Goal: Complete application form

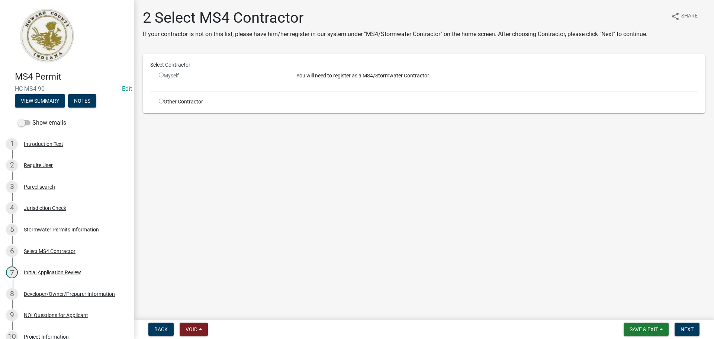
scroll to position [613, 0]
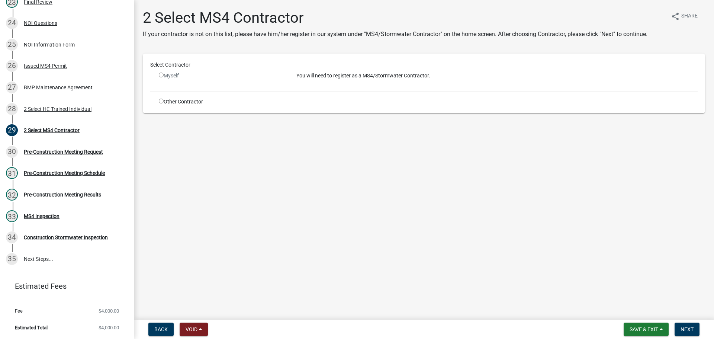
click at [174, 104] on div "Other Contractor" at bounding box center [222, 102] width 138 height 8
click at [168, 101] on div "Other Contractor" at bounding box center [222, 102] width 138 height 8
click at [161, 101] on input "radio" at bounding box center [161, 101] width 5 height 5
radio input "true"
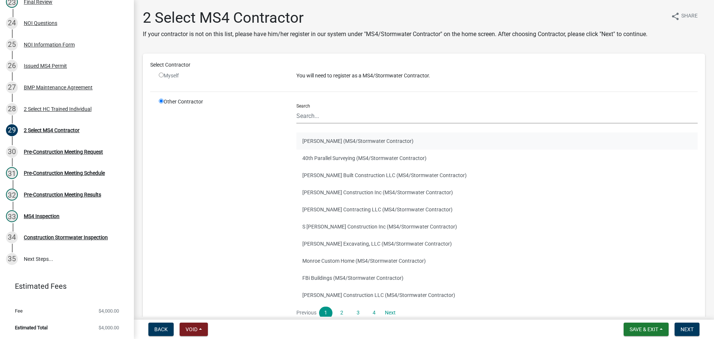
scroll to position [37, 0]
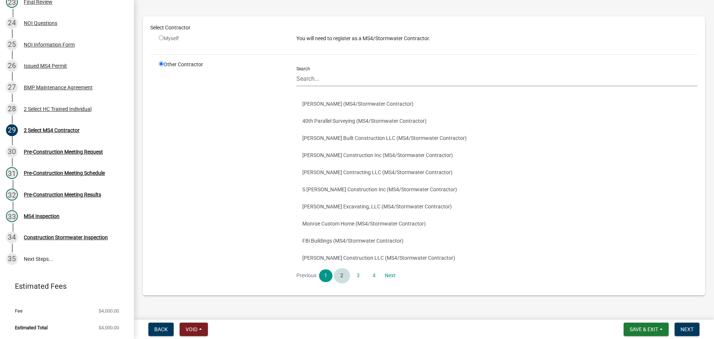
click at [337, 272] on link "2" at bounding box center [341, 275] width 13 height 13
click at [354, 275] on link "3" at bounding box center [357, 275] width 13 height 13
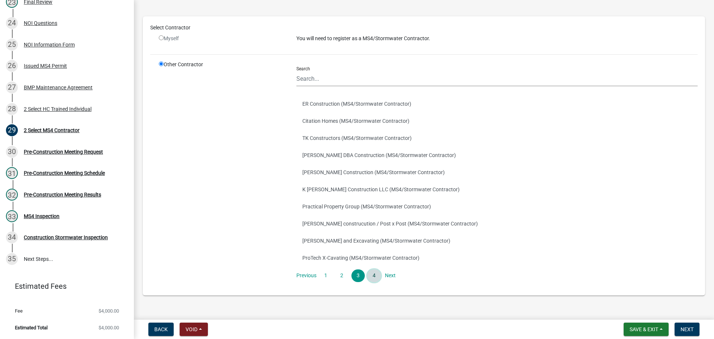
click at [370, 275] on link "4" at bounding box center [373, 275] width 13 height 13
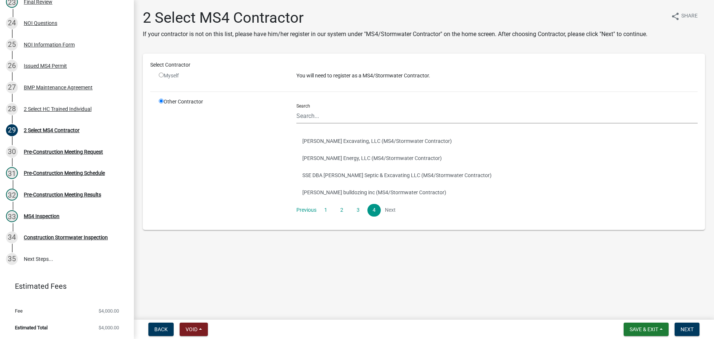
drag, startPoint x: 370, startPoint y: 275, endPoint x: 313, endPoint y: 256, distance: 59.9
click at [313, 256] on main "2 Select MS4 Contractor If your contractor is not on this list, please have him…" at bounding box center [424, 158] width 580 height 316
click at [328, 214] on link "1" at bounding box center [325, 210] width 13 height 13
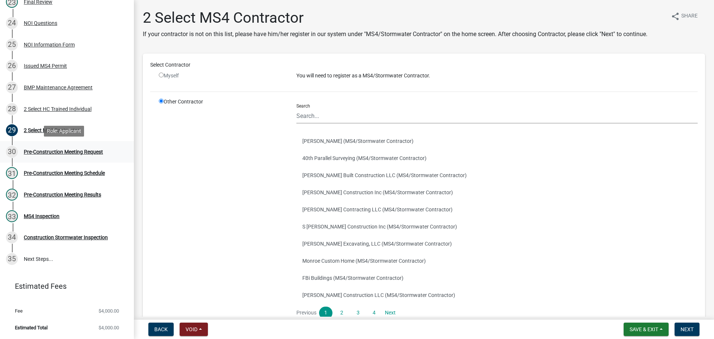
click at [85, 151] on div "Pre-Construction Meeting Request" at bounding box center [63, 151] width 79 height 5
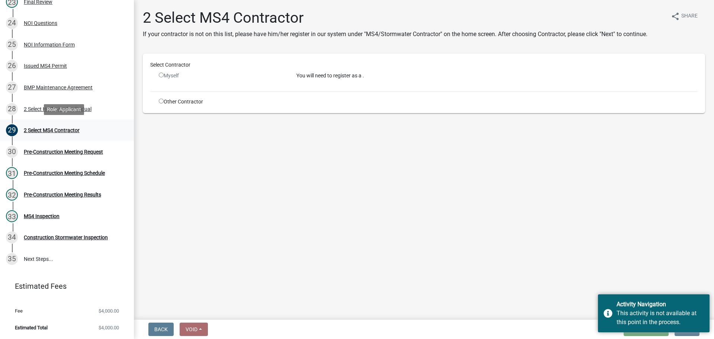
click at [88, 130] on div "29 2 Select MS4 Contractor" at bounding box center [64, 130] width 116 height 12
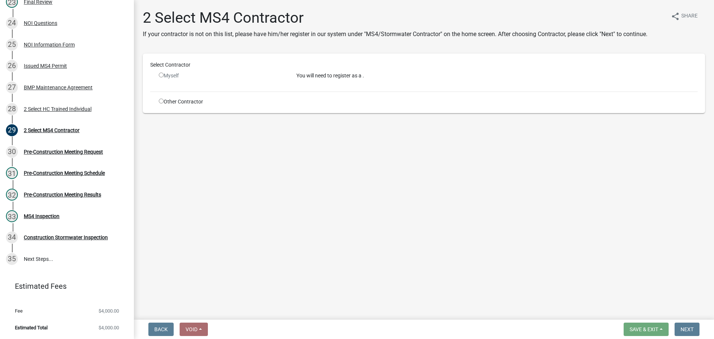
click at [237, 215] on main "2 Select MS4 Contractor If your contractor is not on this list, please have him…" at bounding box center [424, 158] width 580 height 316
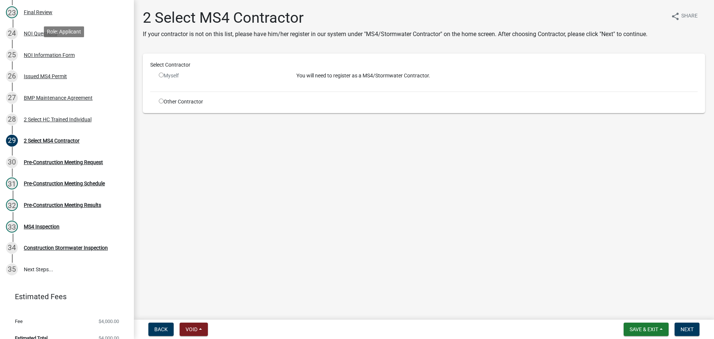
scroll to position [613, 0]
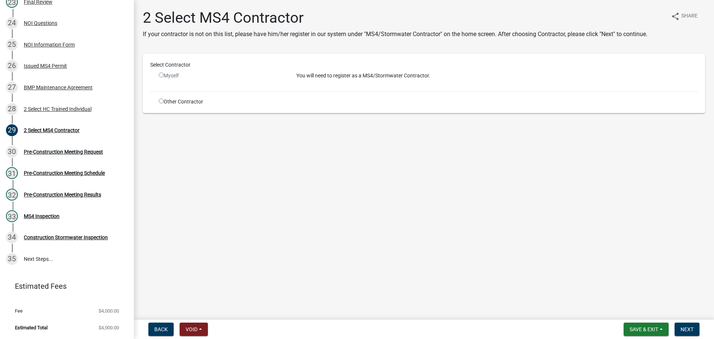
click at [183, 100] on div "Other Contractor" at bounding box center [222, 102] width 138 height 8
click at [158, 103] on div "Other Contractor" at bounding box center [222, 102] width 138 height 8
click at [162, 103] on input "radio" at bounding box center [161, 101] width 5 height 5
radio input "true"
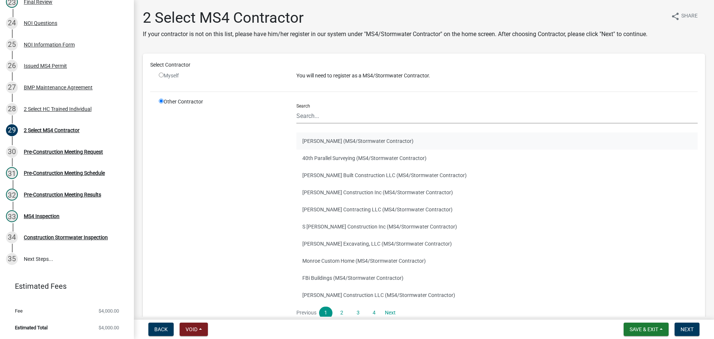
click at [348, 140] on button "[PERSON_NAME] (MS4/Stormwater Contractor)" at bounding box center [496, 140] width 401 height 17
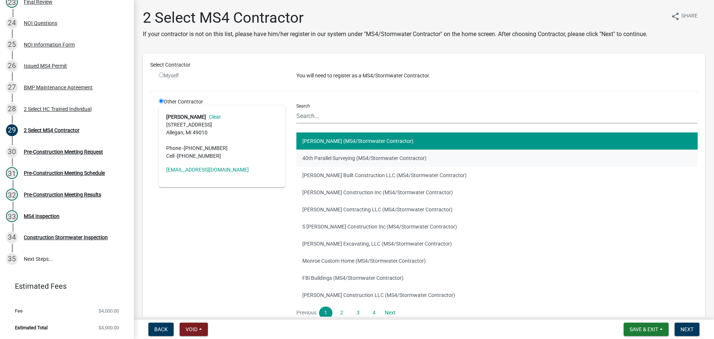
click at [336, 159] on button "40th Parallel Surveying (MS4/Stormwater Contractor)" at bounding box center [496, 157] width 401 height 17
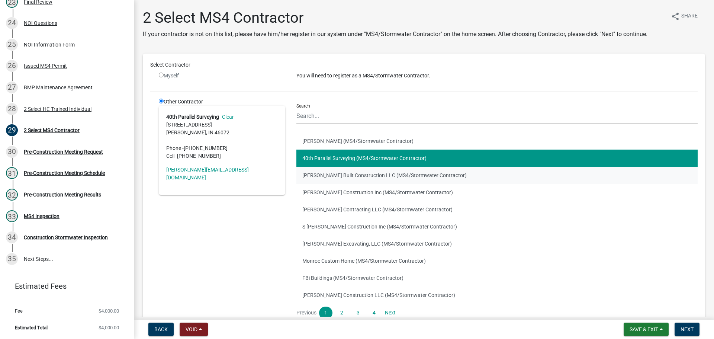
click at [343, 178] on button "[PERSON_NAME] Built Construction LLC (MS4/Stormwater Contractor)" at bounding box center [496, 175] width 401 height 17
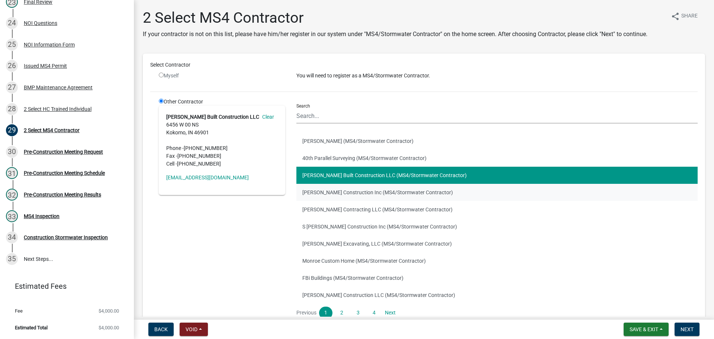
click at [343, 193] on button "[PERSON_NAME] Construction Inc (MS4/Stormwater Contractor)" at bounding box center [496, 192] width 401 height 17
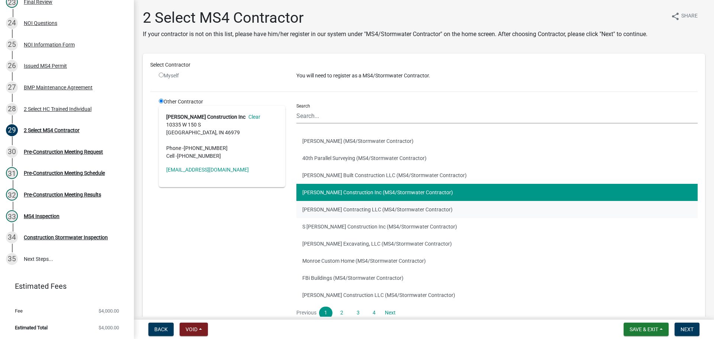
click at [334, 212] on button "[PERSON_NAME] Contracting LLC (MS4/Stormwater Contractor)" at bounding box center [496, 209] width 401 height 17
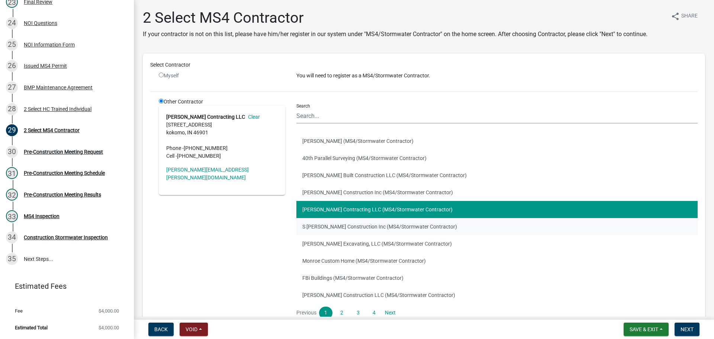
click at [334, 224] on button "S [PERSON_NAME] Construction Inc (MS4/Stormwater Contractor)" at bounding box center [496, 226] width 401 height 17
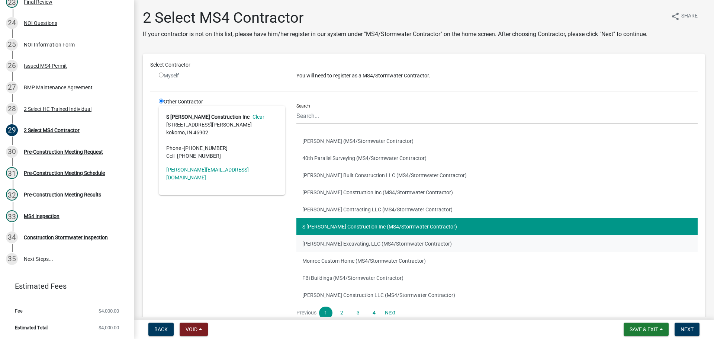
click at [327, 242] on button "[PERSON_NAME] Excavating, LLC (MS4/Stormwater Contractor)" at bounding box center [496, 243] width 401 height 17
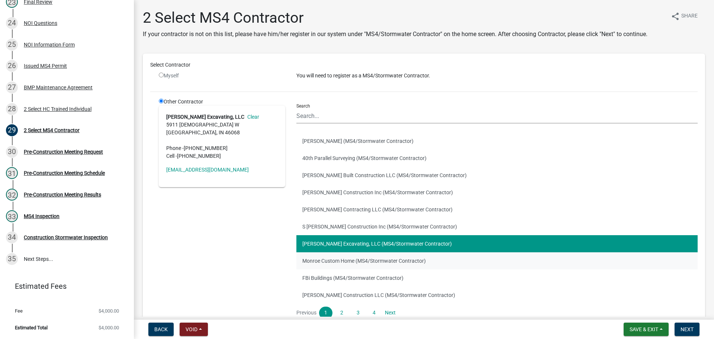
click at [328, 263] on button "Monroe Custom Home (MS4/Stormwater Contractor)" at bounding box center [496, 260] width 401 height 17
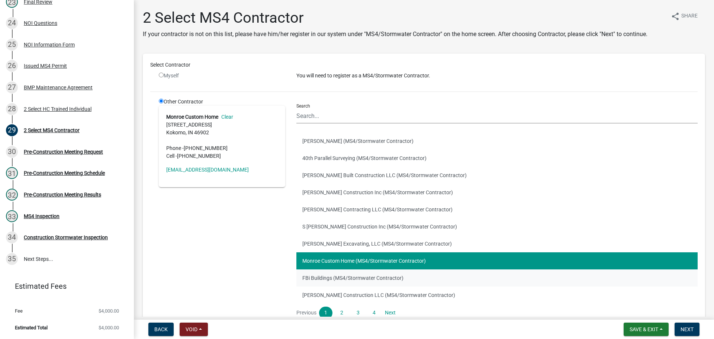
click at [330, 280] on button "FBi Buildings (MS4/Stormwater Contractor)" at bounding box center [496, 277] width 401 height 17
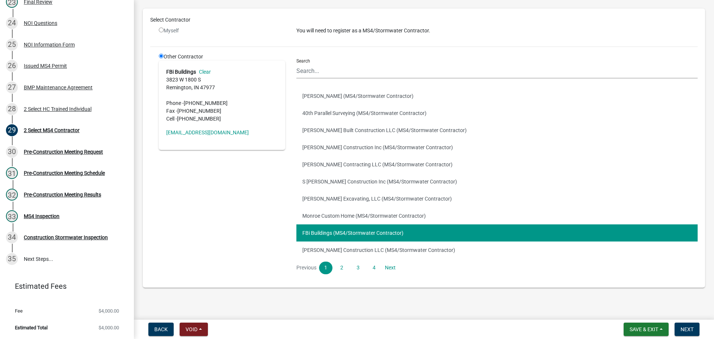
scroll to position [51, 0]
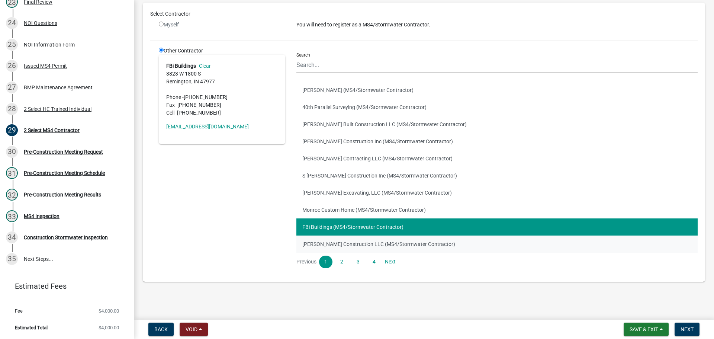
click at [330, 242] on button "[PERSON_NAME] Construction LLC (MS4/Stormwater Contractor)" at bounding box center [496, 243] width 401 height 17
